Goal: Use online tool/utility: Utilize a website feature to perform a specific function

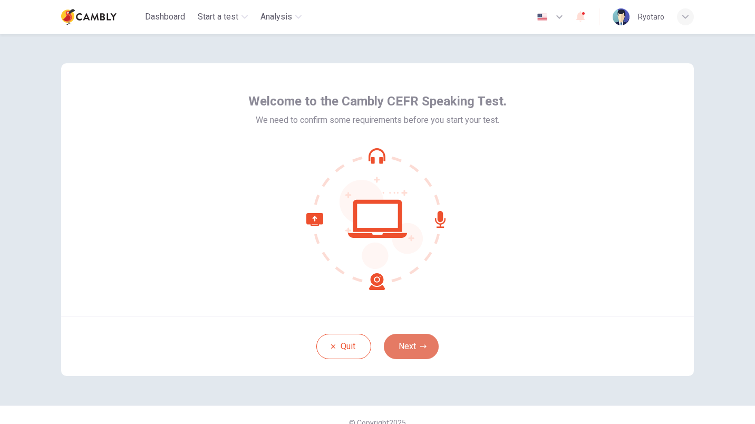
click at [407, 358] on button "Next" at bounding box center [411, 346] width 55 height 25
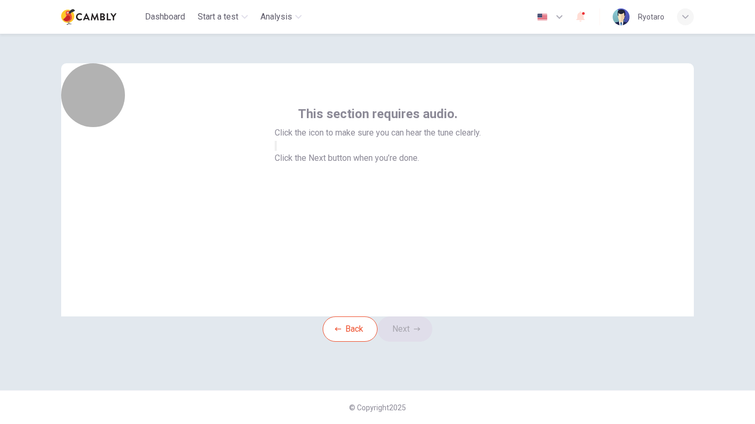
click at [277, 151] on button "button" at bounding box center [276, 146] width 2 height 10
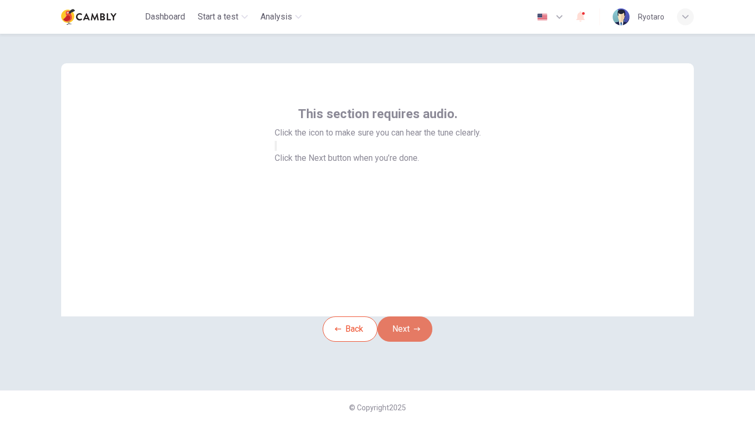
click at [419, 342] on button "Next" at bounding box center [405, 328] width 55 height 25
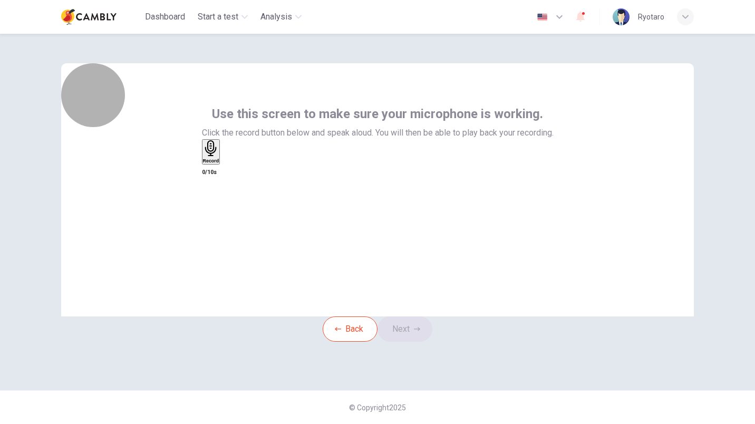
click at [219, 163] on div "Record" at bounding box center [211, 151] width 16 height 23
click at [221, 163] on h6 "Record" at bounding box center [213, 160] width 16 height 5
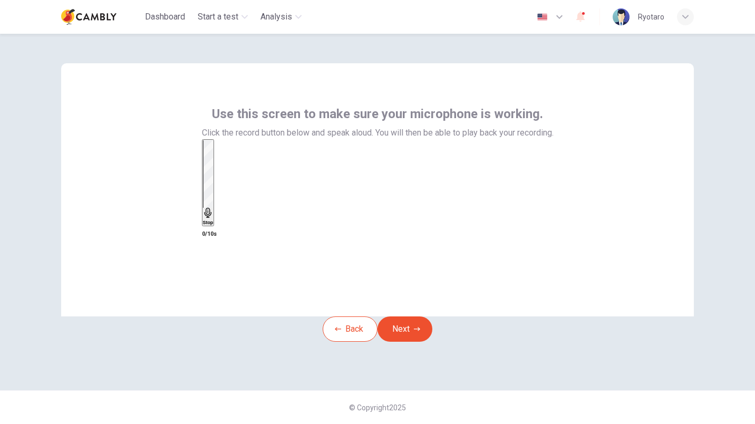
click at [214, 208] on div "Stop" at bounding box center [208, 182] width 11 height 85
click at [407, 342] on button "Next" at bounding box center [405, 328] width 55 height 25
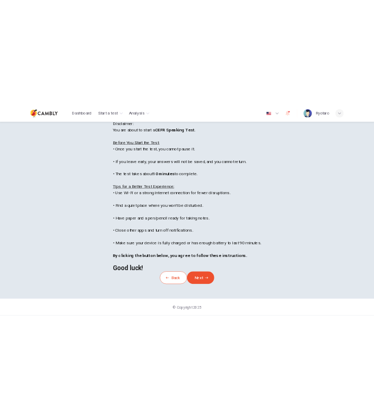
scroll to position [147, 0]
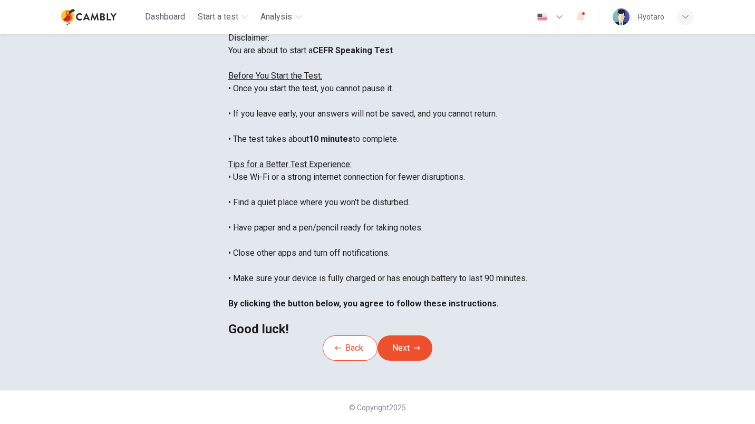
click at [319, 125] on div "You are about to start a CEFR Speaking Test . Before You Start the Test: • Once…" at bounding box center [377, 189] width 299 height 291
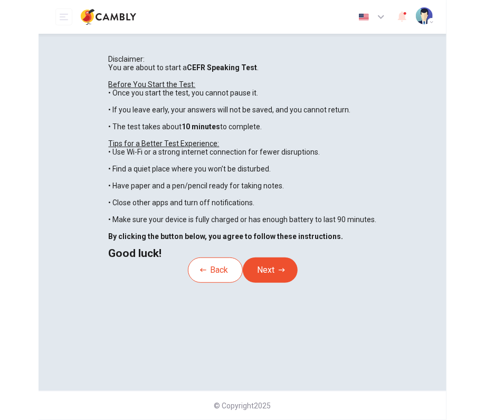
scroll to position [0, 0]
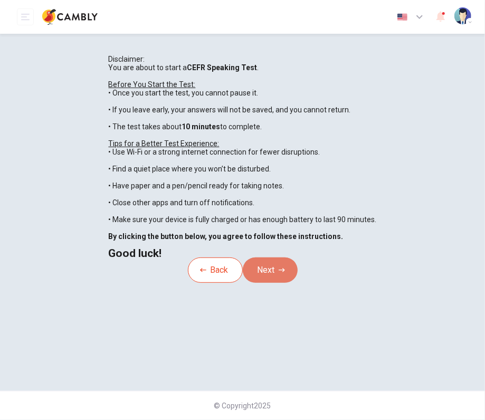
click at [263, 283] on button "Next" at bounding box center [270, 269] width 55 height 25
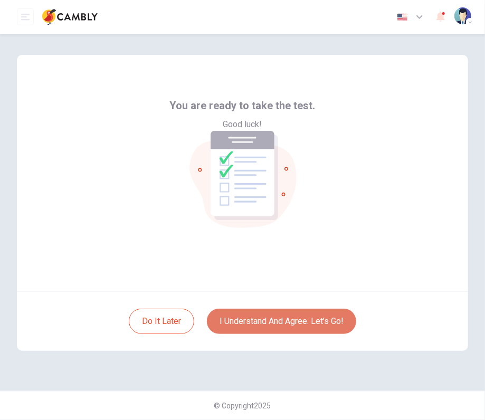
click at [271, 327] on button "I understand and agree. Let’s go!" at bounding box center [281, 320] width 149 height 25
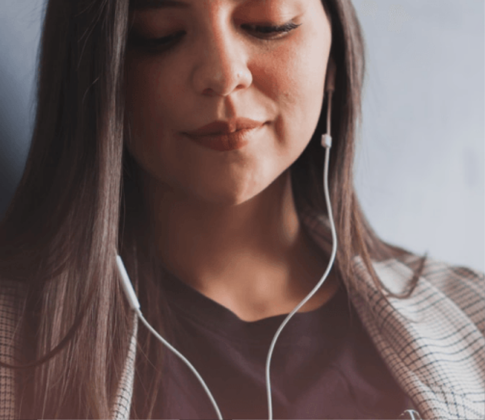
scroll to position [208, 0]
click at [30, 101] on button "Continue" at bounding box center [15, 121] width 30 height 40
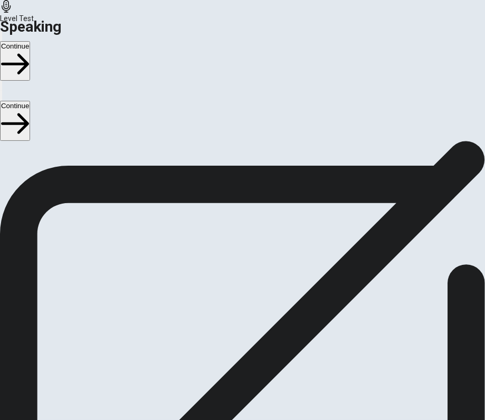
scroll to position [113, 0]
click at [240, 174] on icon at bounding box center [242, 160] width 28 height 28
click at [246, 174] on icon at bounding box center [242, 160] width 28 height 28
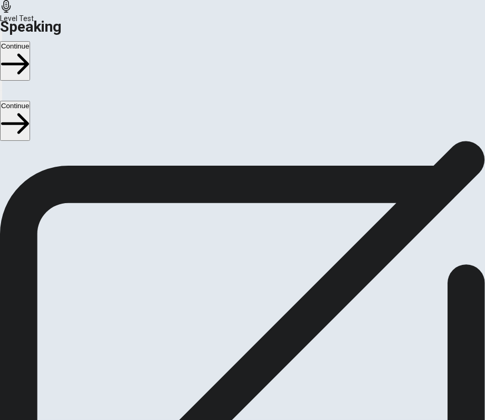
scroll to position [203, 0]
click at [246, 112] on div "00:00:09" at bounding box center [242, 72] width 485 height 79
click at [233, 112] on button "Play Audio" at bounding box center [231, 107] width 2 height 10
click at [230, 112] on button "Record Again" at bounding box center [229, 107] width 2 height 10
click at [248, 180] on span "Stop Recording" at bounding box center [243, 171] width 34 height 17
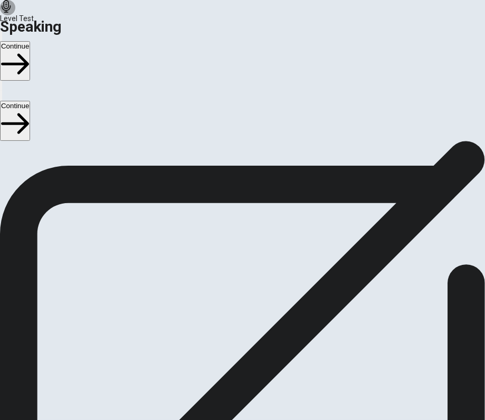
click at [228, 112] on button "Record Again" at bounding box center [229, 107] width 2 height 10
click at [251, 180] on div "Stop Recording" at bounding box center [243, 121] width 34 height 120
click at [243, 122] on icon "Play Audio" at bounding box center [238, 115] width 10 height 13
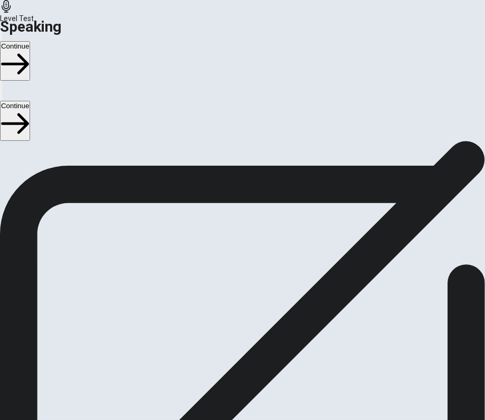
scroll to position [0, 0]
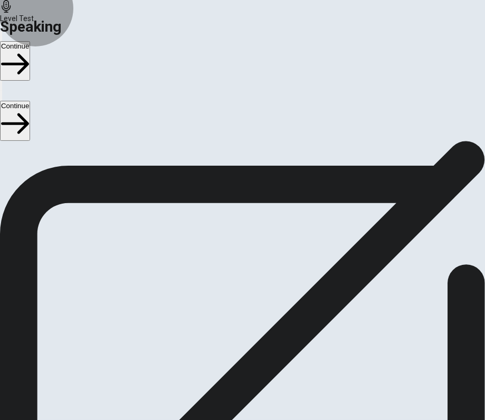
click at [30, 101] on button "Continue" at bounding box center [15, 121] width 30 height 40
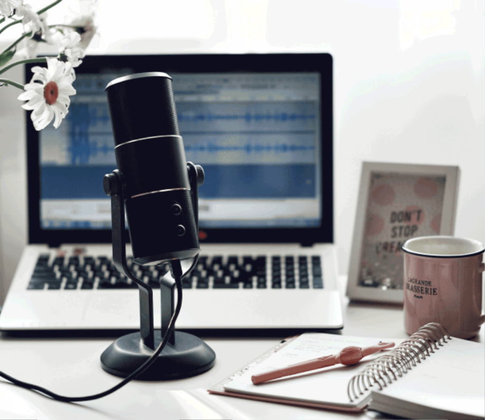
scroll to position [208, 0]
click at [30, 101] on button "Continue" at bounding box center [15, 121] width 30 height 40
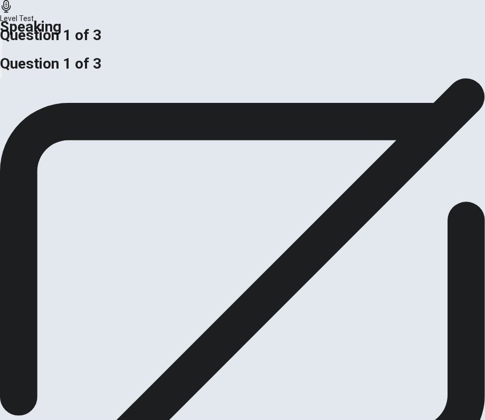
scroll to position [0, 0]
drag, startPoint x: 390, startPoint y: 191, endPoint x: 70, endPoint y: 195, distance: 320.6
click at [70, 86] on span "Is it better for businesses to invest in improving employee skills or in upgrad…" at bounding box center [150, 82] width 301 height 8
drag, startPoint x: 36, startPoint y: 189, endPoint x: 218, endPoint y: 187, distance: 181.9
click at [218, 95] on div "Is it better for businesses to invest in improving employee skills or in upgrad…" at bounding box center [242, 86] width 485 height 17
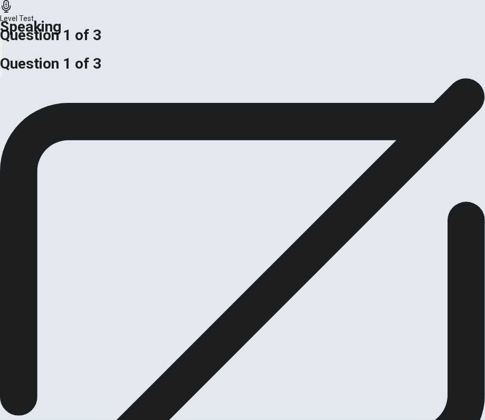
click at [218, 86] on span "Is it better for businesses to invest in improving employee skills or in upgrad…" at bounding box center [150, 82] width 301 height 8
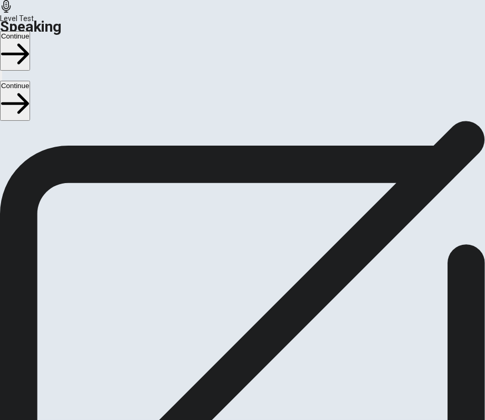
scroll to position [23, 0]
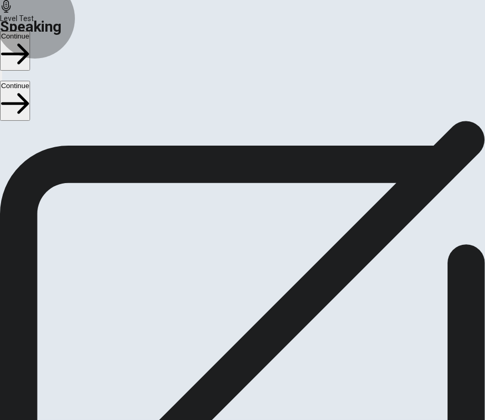
click at [30, 91] on button "Continue" at bounding box center [15, 101] width 30 height 40
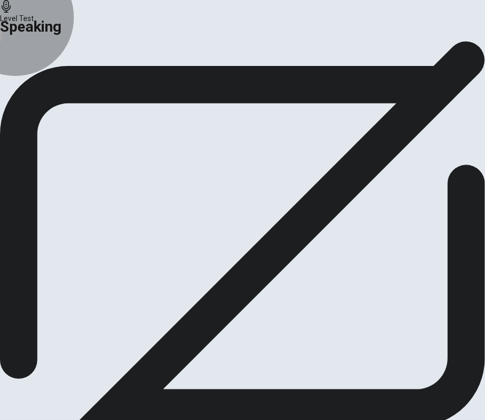
click at [84, 98] on button "Continue" at bounding box center [62, 90] width 43 height 14
